Goal: Information Seeking & Learning: Learn about a topic

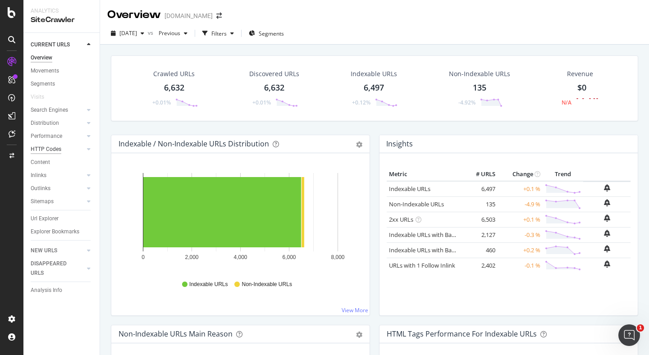
click at [40, 149] on div "HTTP Codes" at bounding box center [46, 149] width 31 height 9
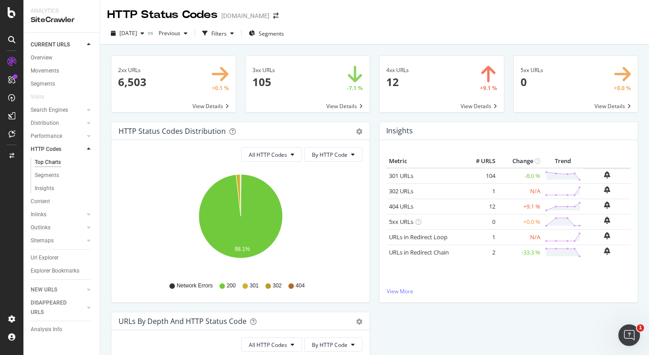
click at [469, 102] on span at bounding box center [441, 84] width 124 height 56
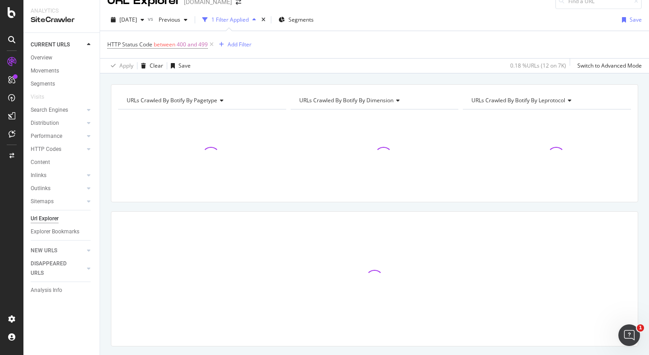
scroll to position [14, 0]
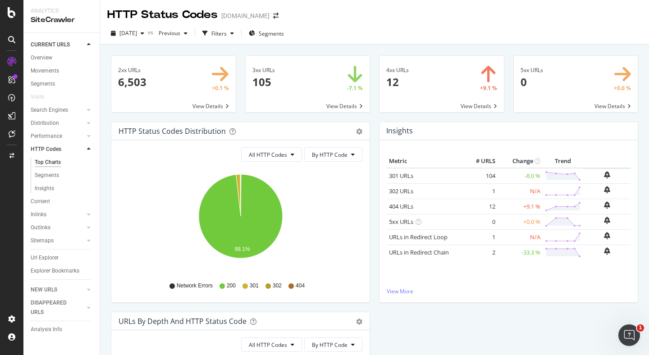
click at [584, 102] on span at bounding box center [576, 84] width 124 height 56
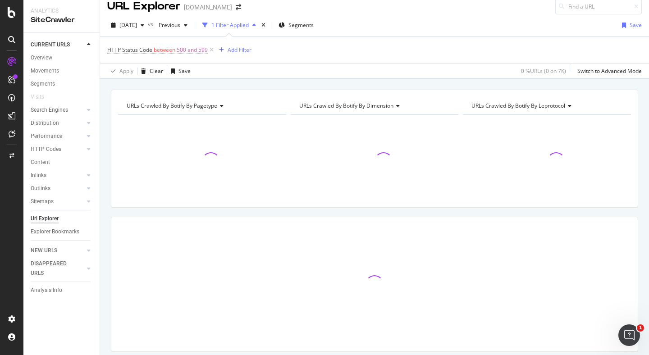
scroll to position [9, 0]
click at [376, 83] on div "URLs Crawled By Botify By pagetype Chart (by Value) Table Expand Export as CSV …" at bounding box center [374, 89] width 549 height 22
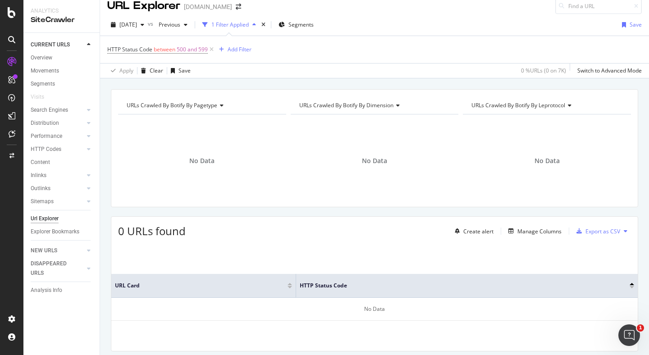
scroll to position [37, 0]
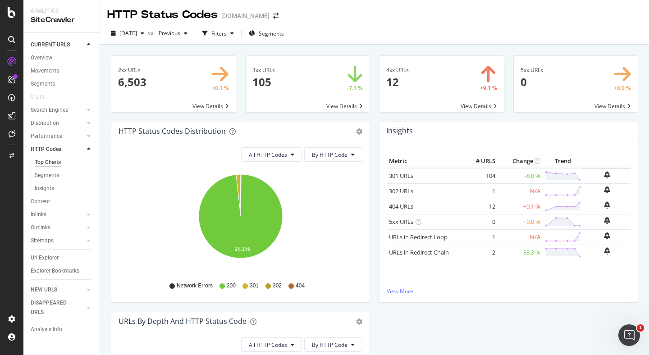
click at [292, 87] on span at bounding box center [308, 84] width 124 height 56
click at [465, 110] on span at bounding box center [441, 84] width 124 height 56
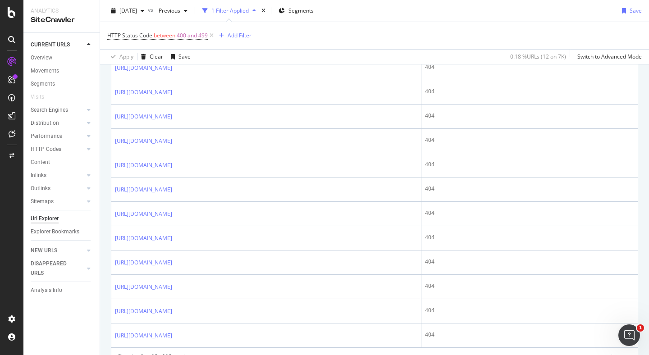
scroll to position [245, 0]
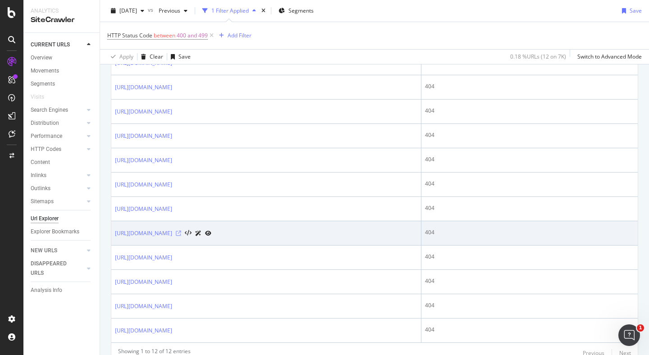
click at [181, 235] on icon at bounding box center [178, 233] width 5 height 5
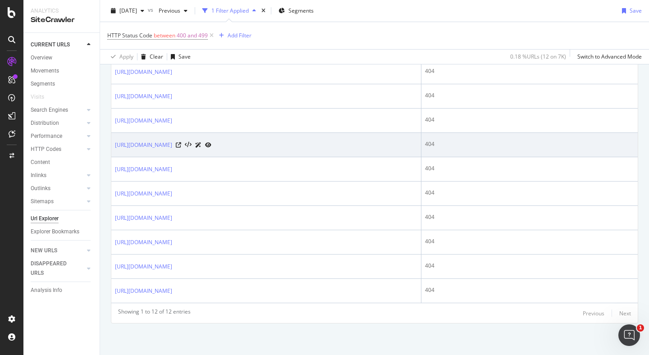
scroll to position [17, 0]
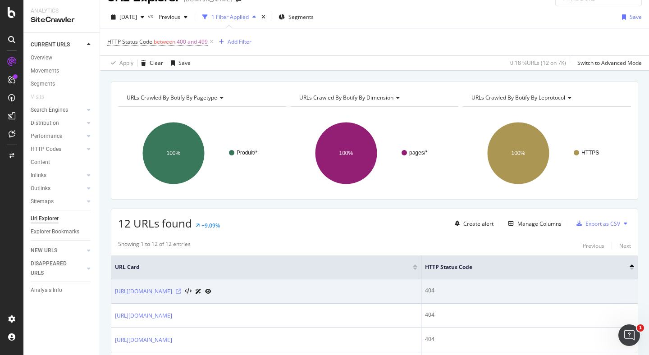
click at [181, 290] on icon at bounding box center [178, 291] width 5 height 5
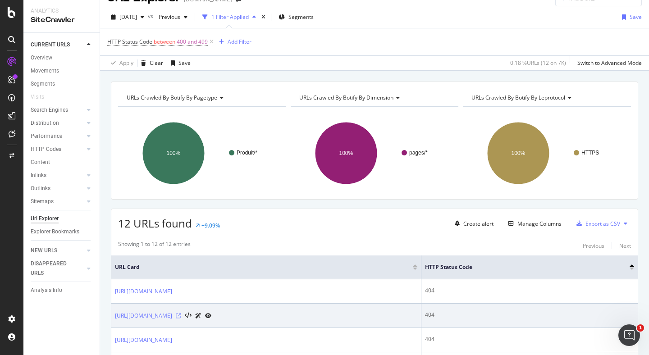
click at [181, 314] on icon at bounding box center [178, 315] width 5 height 5
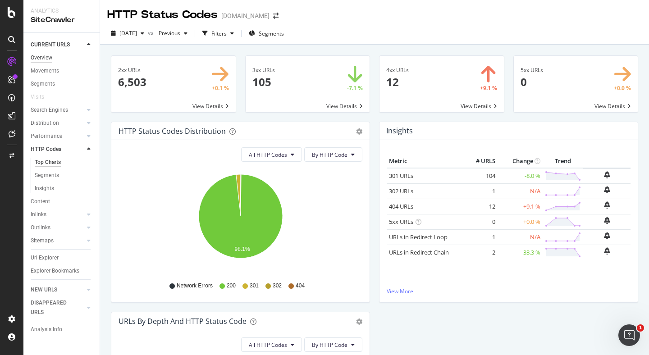
click at [35, 59] on div "Overview" at bounding box center [42, 57] width 22 height 9
